Goal: Task Accomplishment & Management: Use online tool/utility

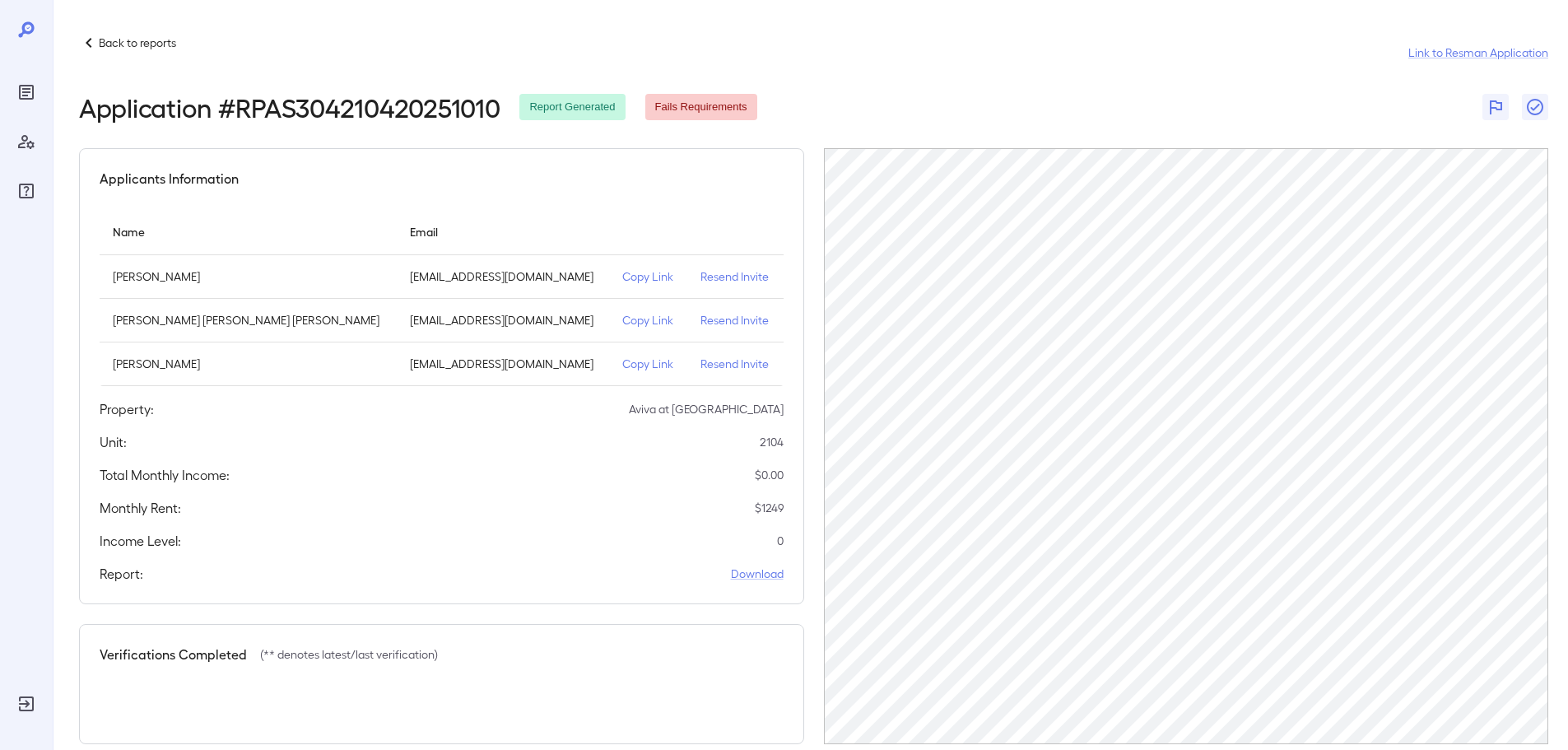
scroll to position [27, 0]
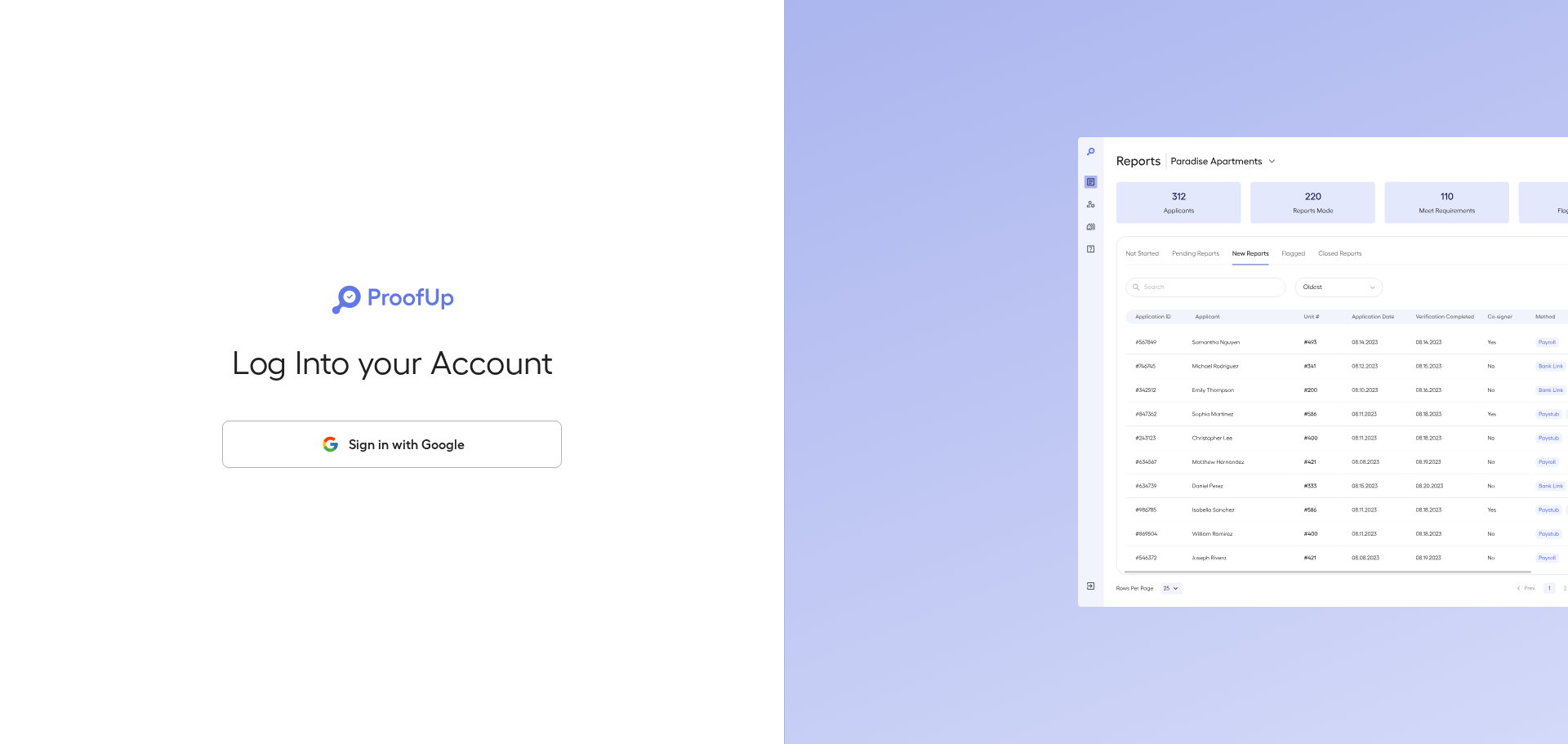
click at [368, 428] on button "Sign in with Google" at bounding box center [391, 444] width 339 height 47
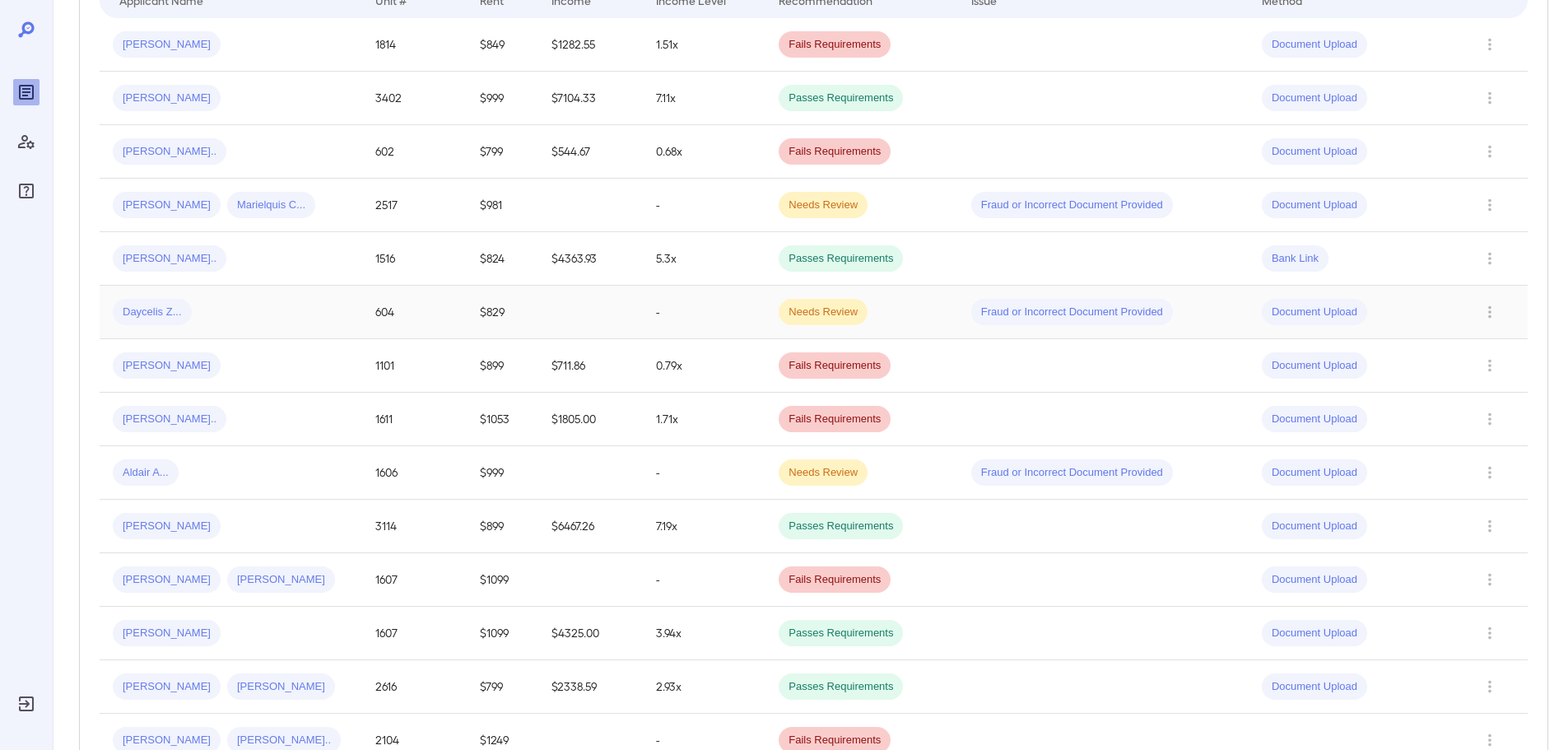
scroll to position [494, 0]
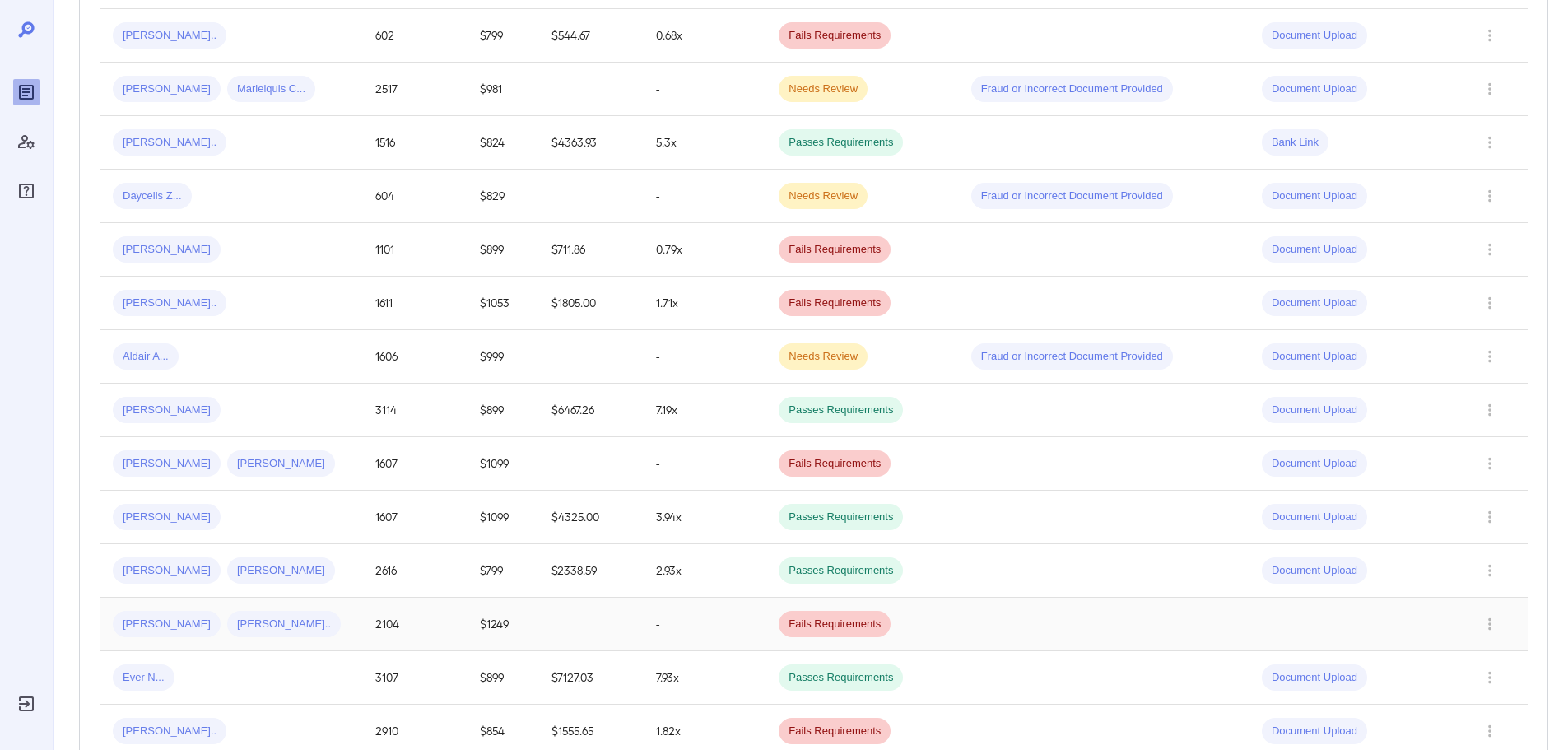
click at [258, 632] on div "[PERSON_NAME] [PERSON_NAME]" at bounding box center [231, 623] width 236 height 26
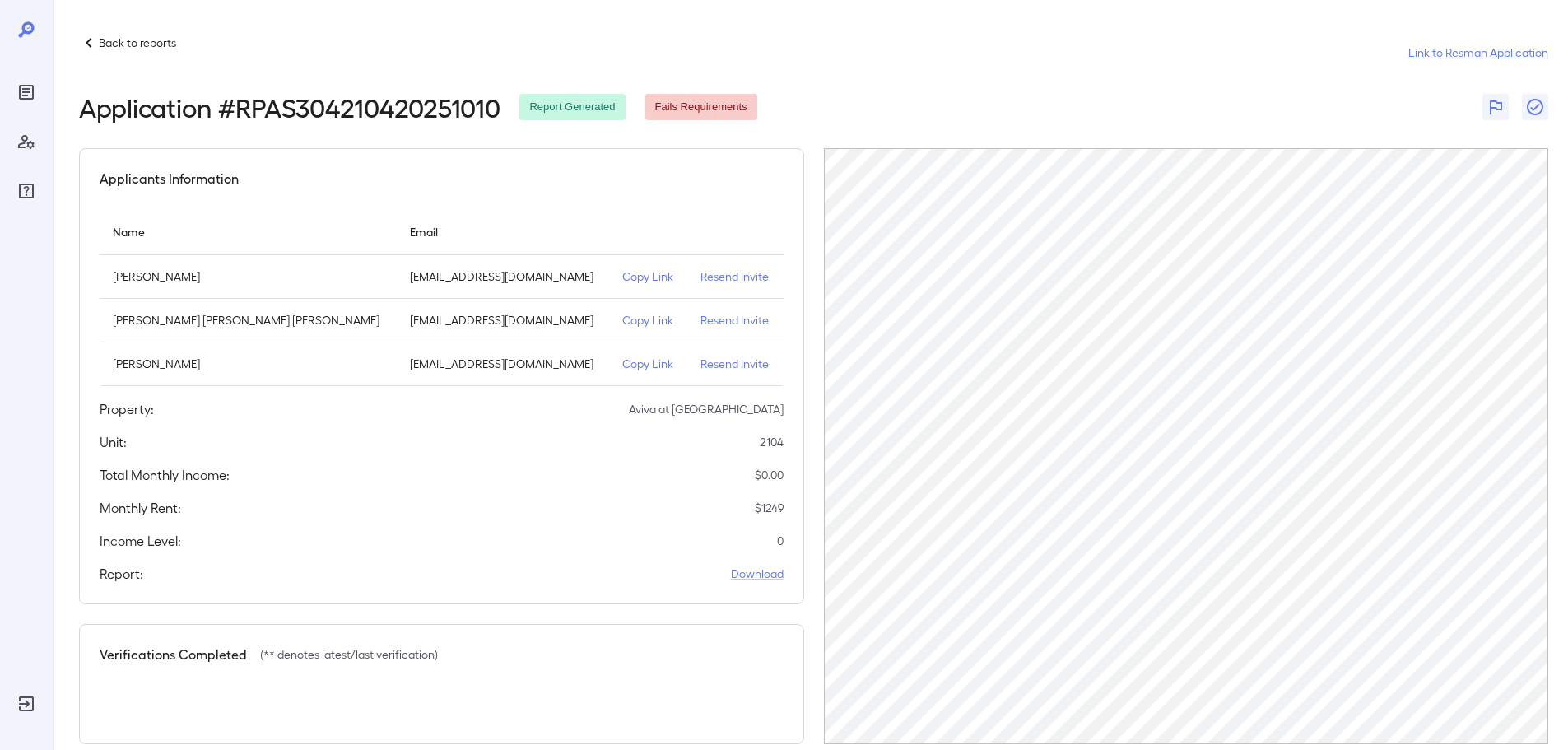
click at [622, 323] on p "Copy Link" at bounding box center [648, 320] width 52 height 16
click at [724, 320] on p "Resend Invite" at bounding box center [736, 320] width 70 height 16
click at [735, 319] on p "Resend Invite" at bounding box center [736, 320] width 70 height 16
click at [636, 317] on p "Copy Link" at bounding box center [648, 320] width 52 height 16
click at [636, 320] on p "Copy Link" at bounding box center [648, 320] width 52 height 16
